Goal: Check status

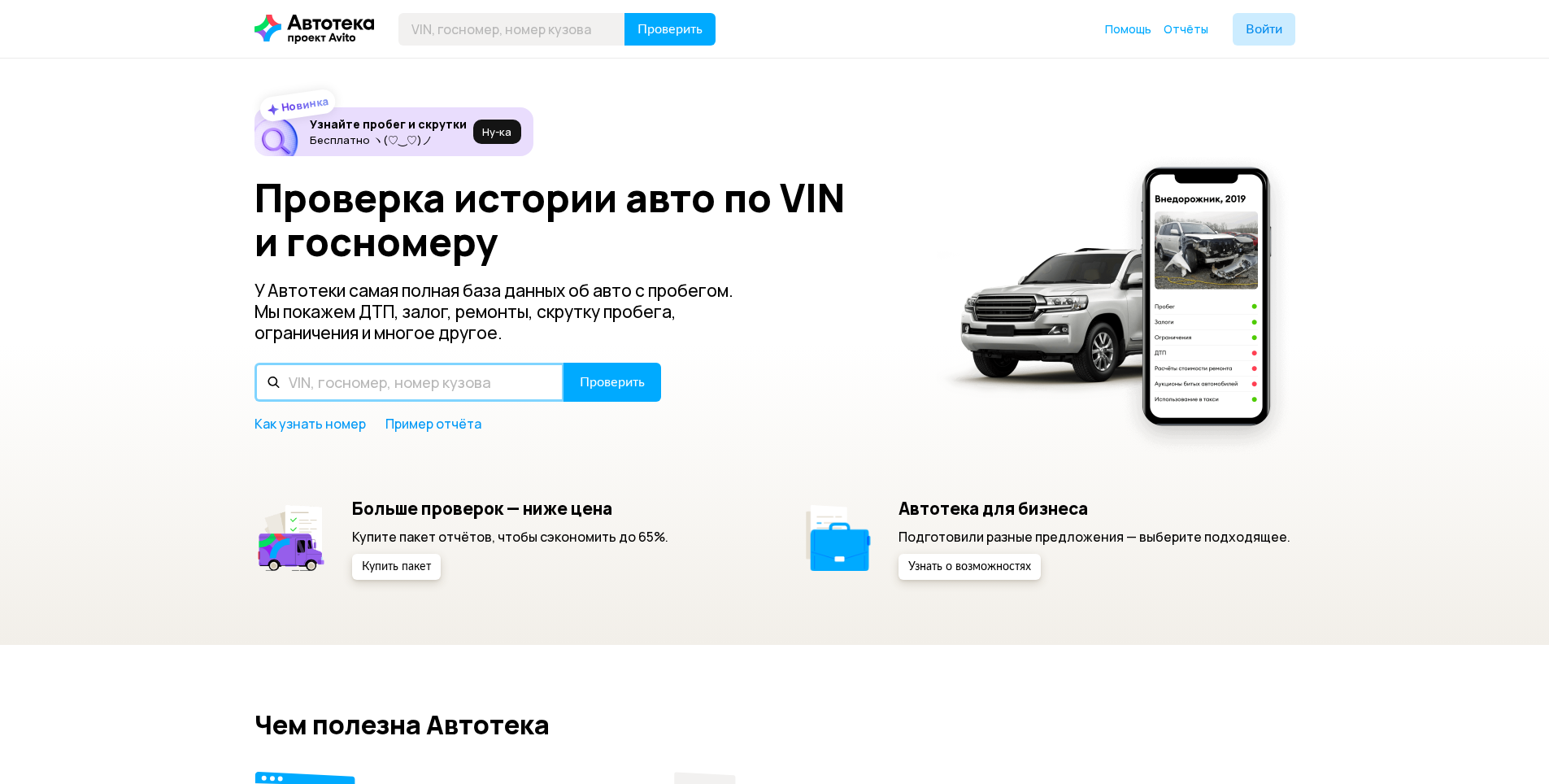
click at [347, 381] on input "text" at bounding box center [410, 382] width 310 height 39
paste input "[US_VEHICLE_IDENTIFICATION_NUMBER]"
type input "[US_VEHICLE_IDENTIFICATION_NUMBER]"
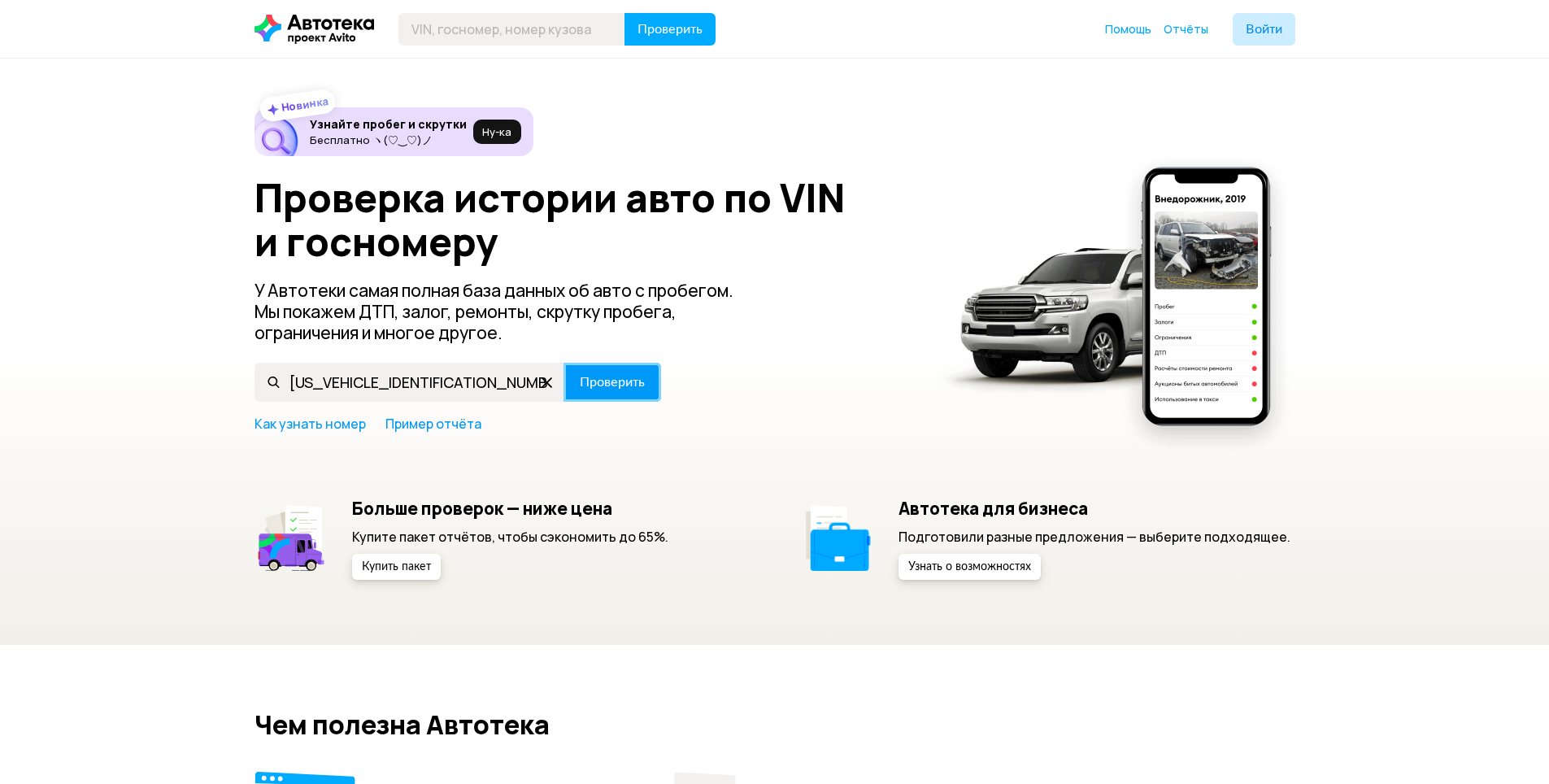
click at [607, 375] on span "Проверить" at bounding box center [612, 381] width 65 height 13
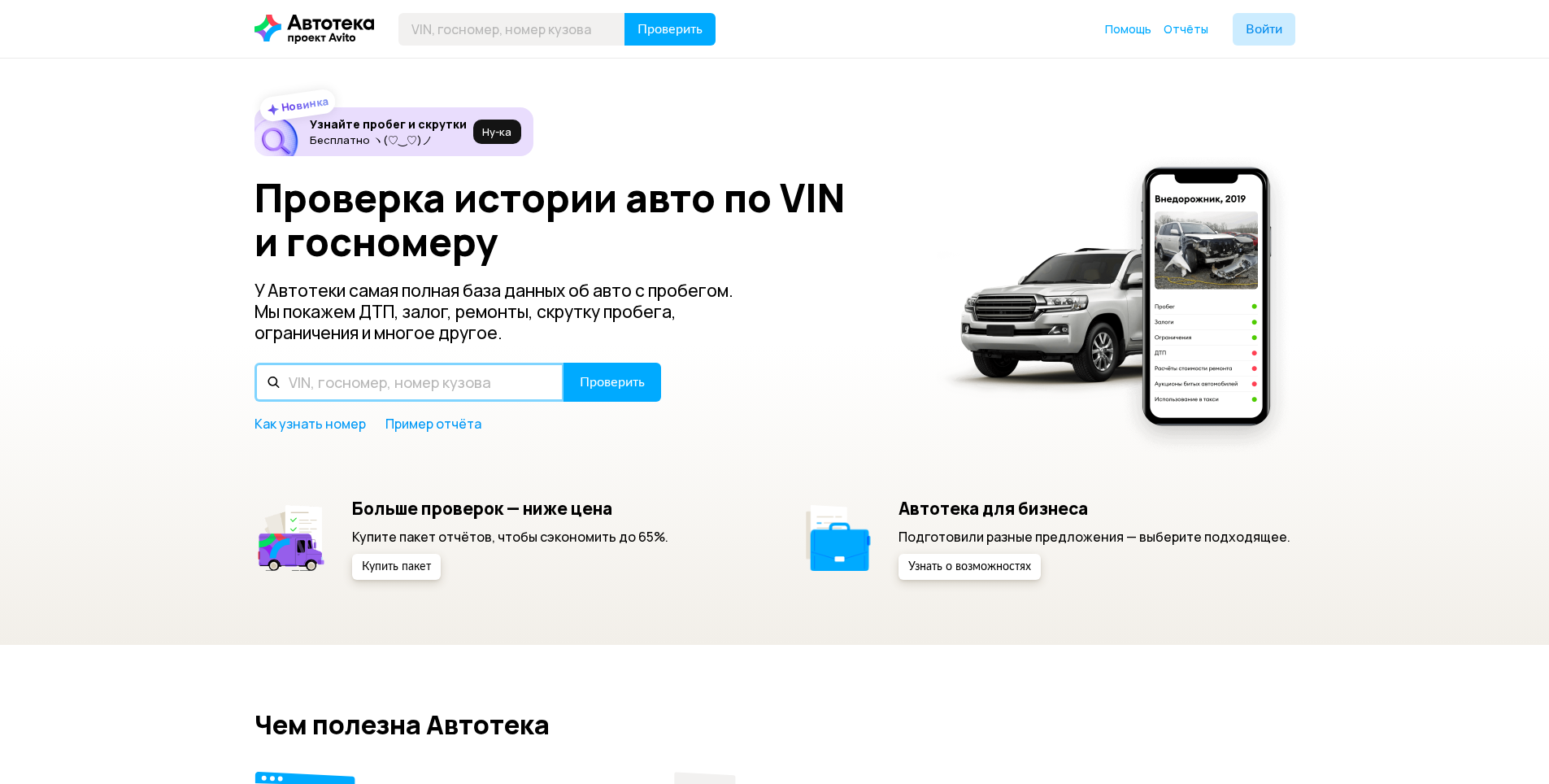
click at [476, 387] on input "text" at bounding box center [410, 382] width 310 height 39
click at [496, 386] on input "text" at bounding box center [410, 382] width 310 height 39
paste input "[US_VEHICLE_IDENTIFICATION_NUMBER]"
type input "[US_VEHICLE_IDENTIFICATION_NUMBER]"
